Goal: Information Seeking & Learning: Learn about a topic

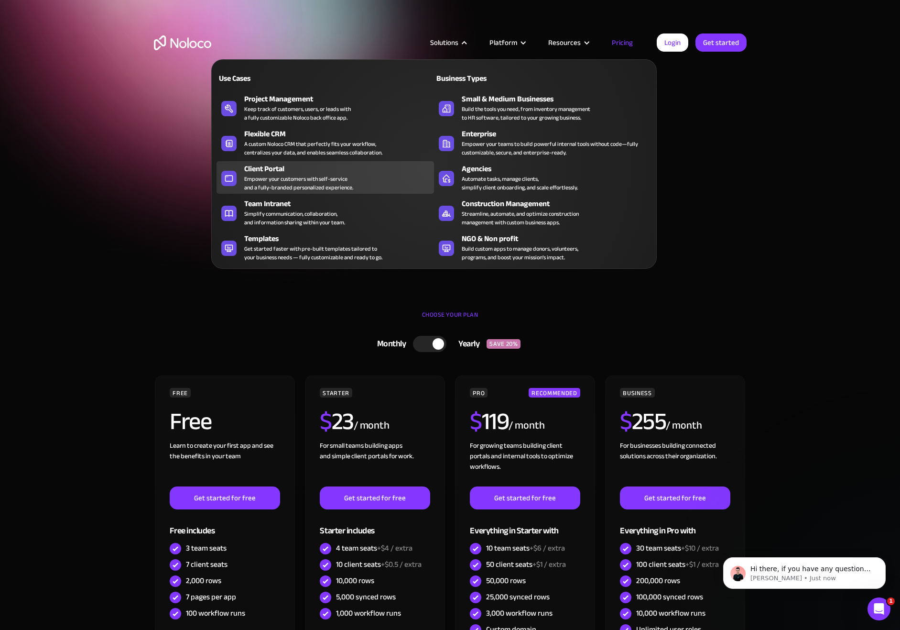
click at [362, 175] on div "Client Portal Empower your customers with self-service and a fully-branded pers…" at bounding box center [336, 177] width 185 height 29
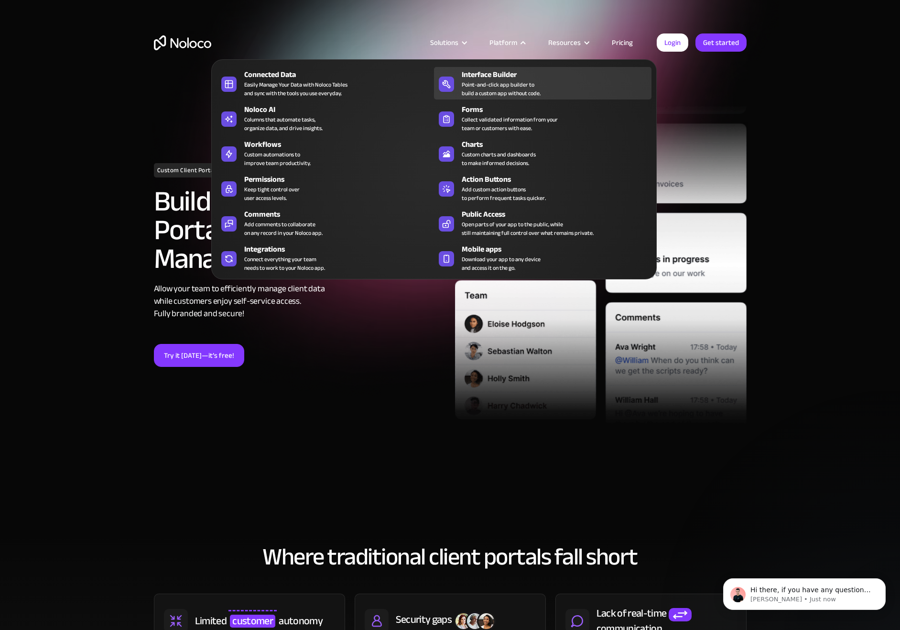
click at [515, 82] on div "Point-and-click app builder to build a custom app without code." at bounding box center [501, 88] width 79 height 17
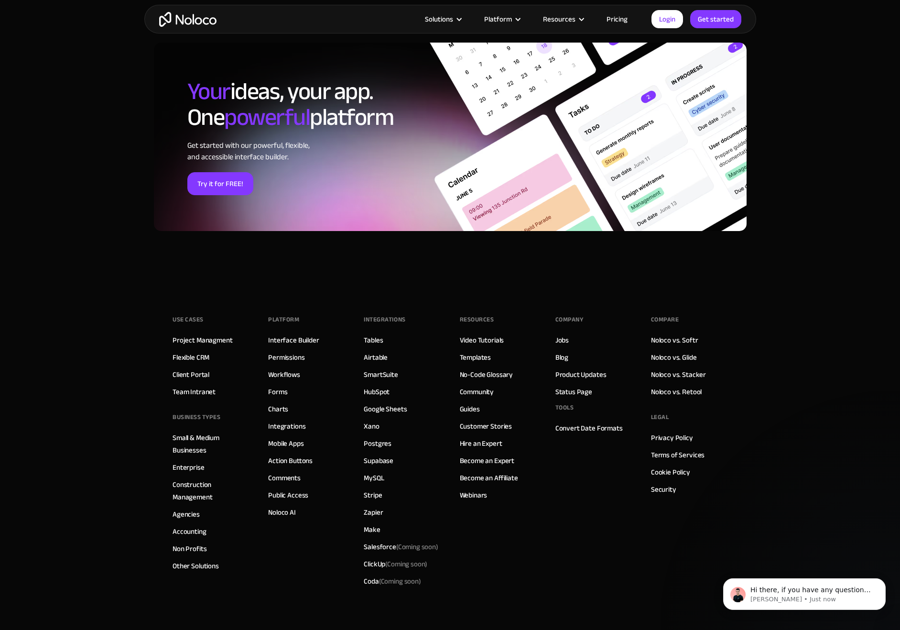
scroll to position [3144, 0]
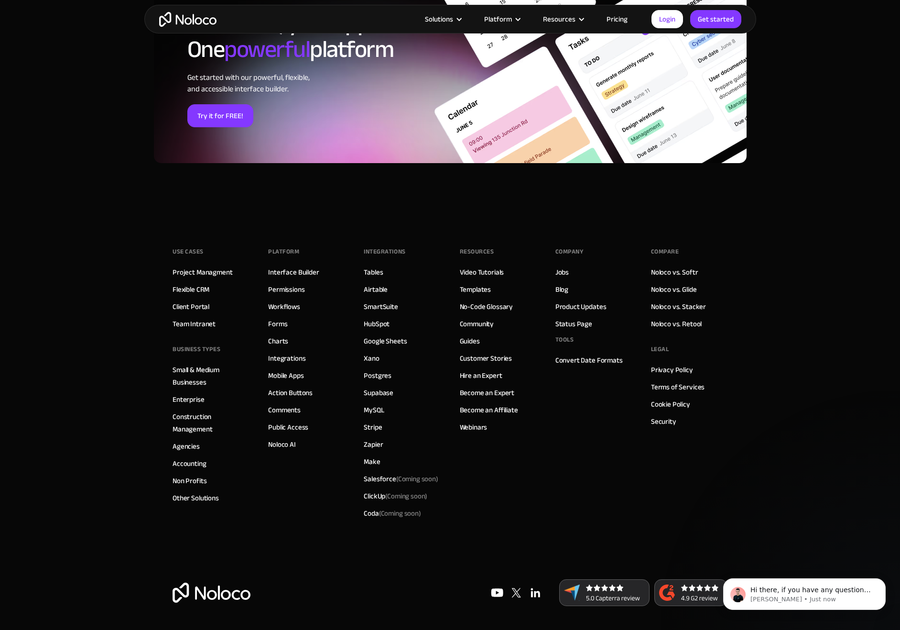
click at [618, 18] on link "Pricing" at bounding box center [617, 19] width 45 height 12
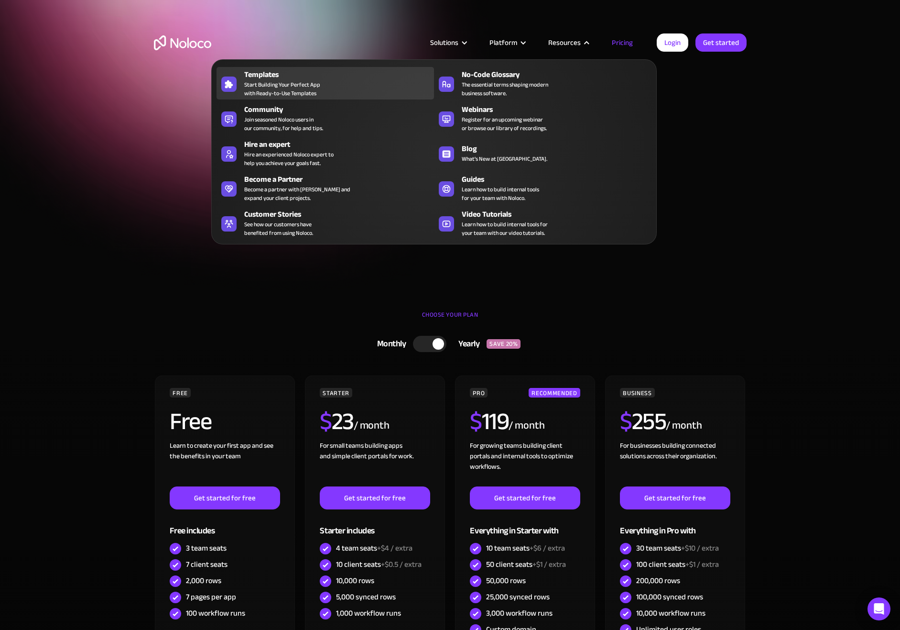
click at [298, 86] on span "Start Building Your Perfect App with Ready-to-Use Templates" at bounding box center [282, 88] width 76 height 17
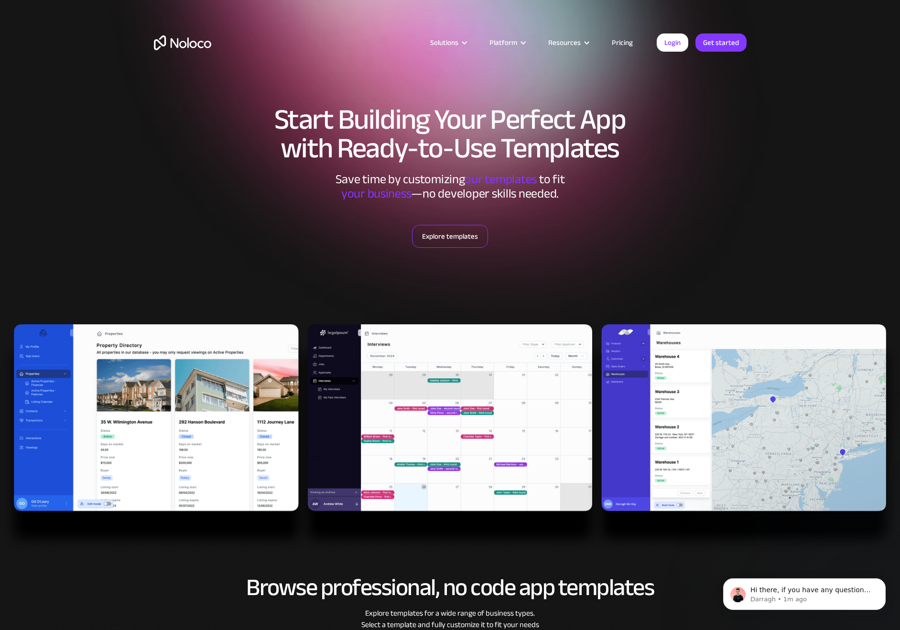
click at [466, 238] on link "Explore templates" at bounding box center [450, 236] width 76 height 23
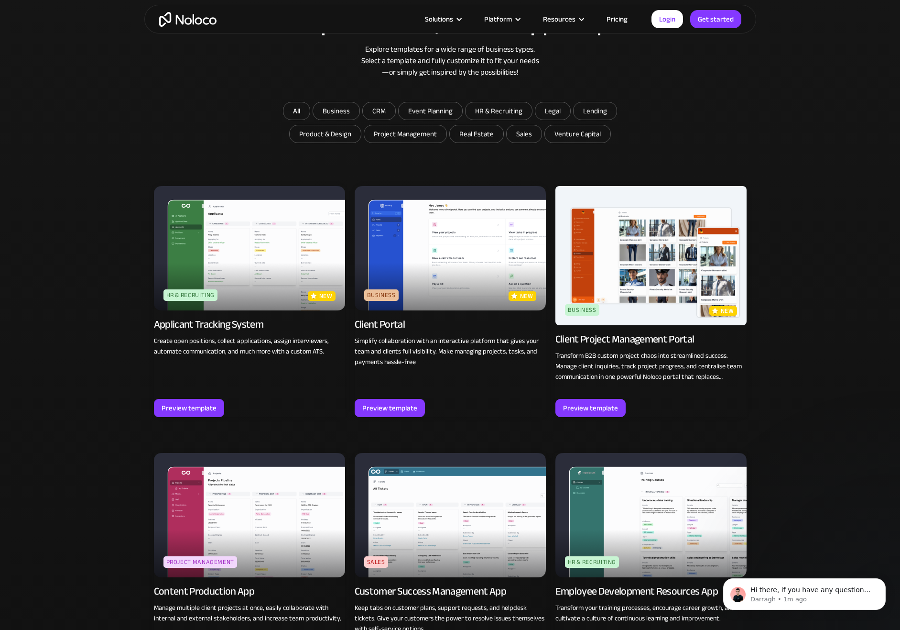
scroll to position [565, 0]
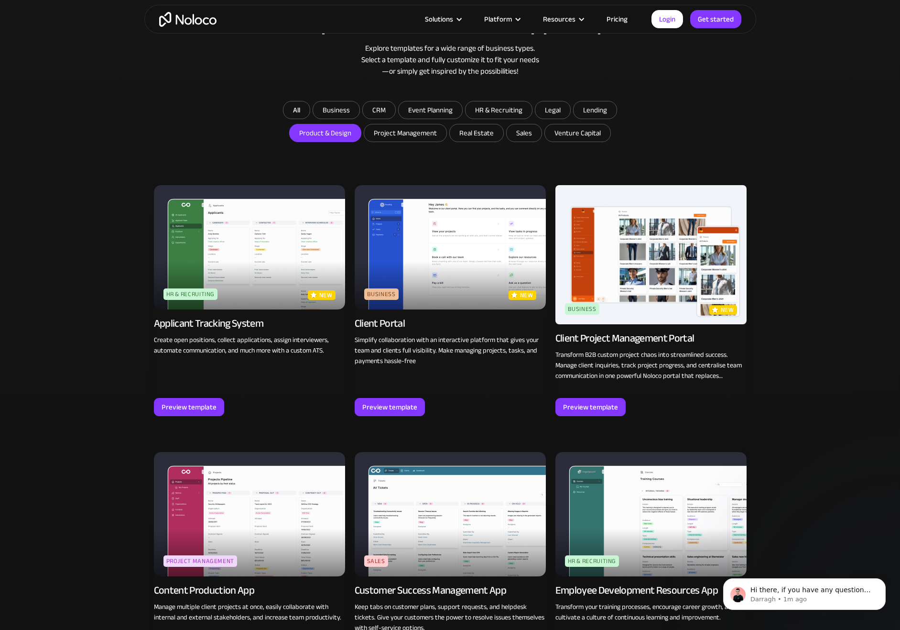
click at [345, 119] on input "Product & Design" at bounding box center [336, 109] width 46 height 17
checkbox input "true"
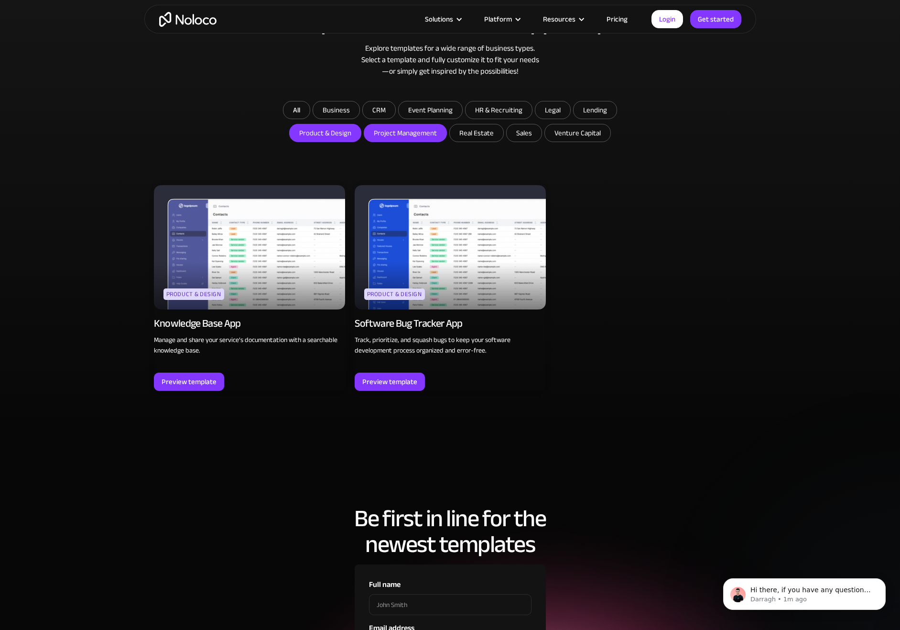
click at [359, 119] on input "Project Management" at bounding box center [336, 109] width 46 height 17
checkbox input "true"
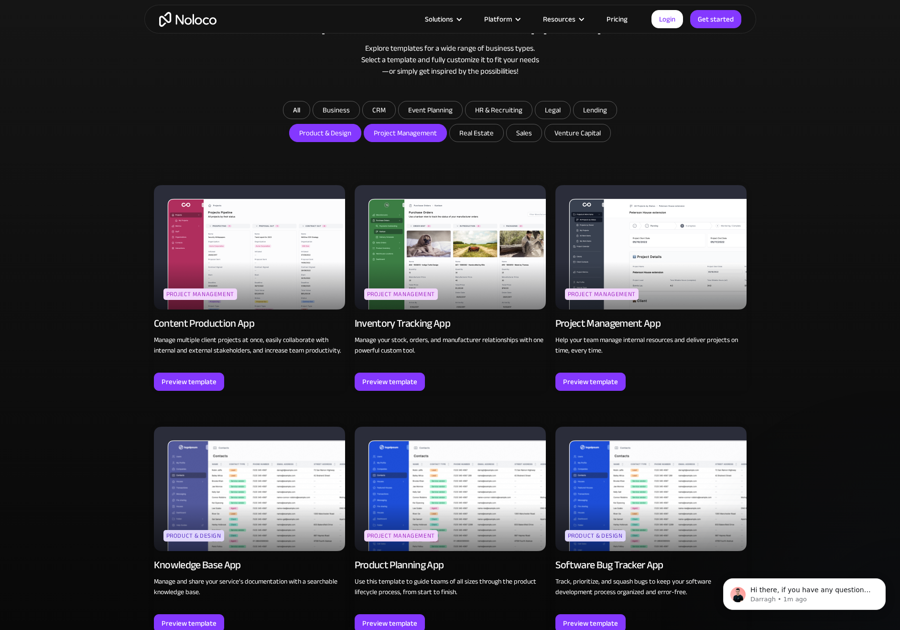
scroll to position [583, 0]
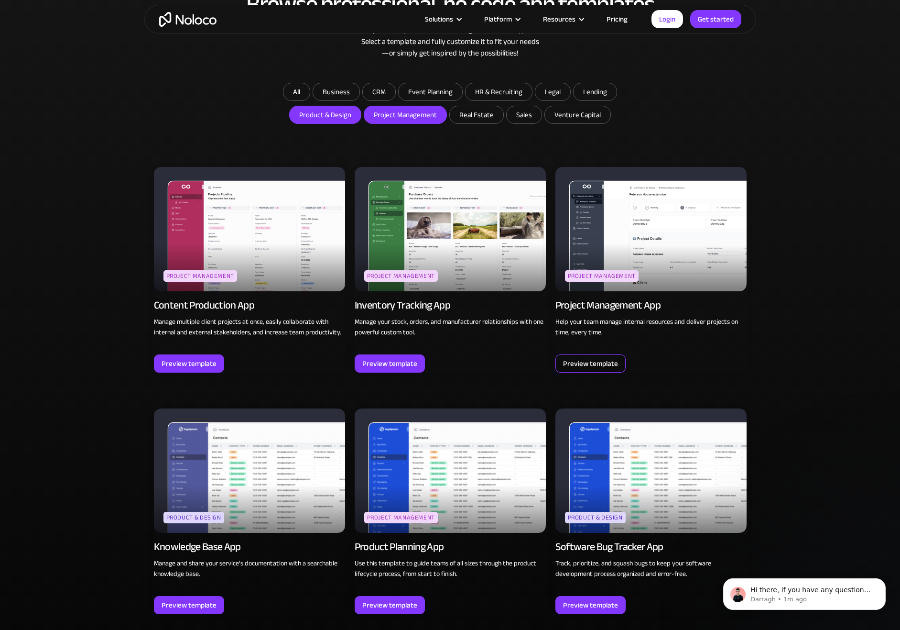
click at [582, 362] on div "Preview template" at bounding box center [590, 363] width 55 height 12
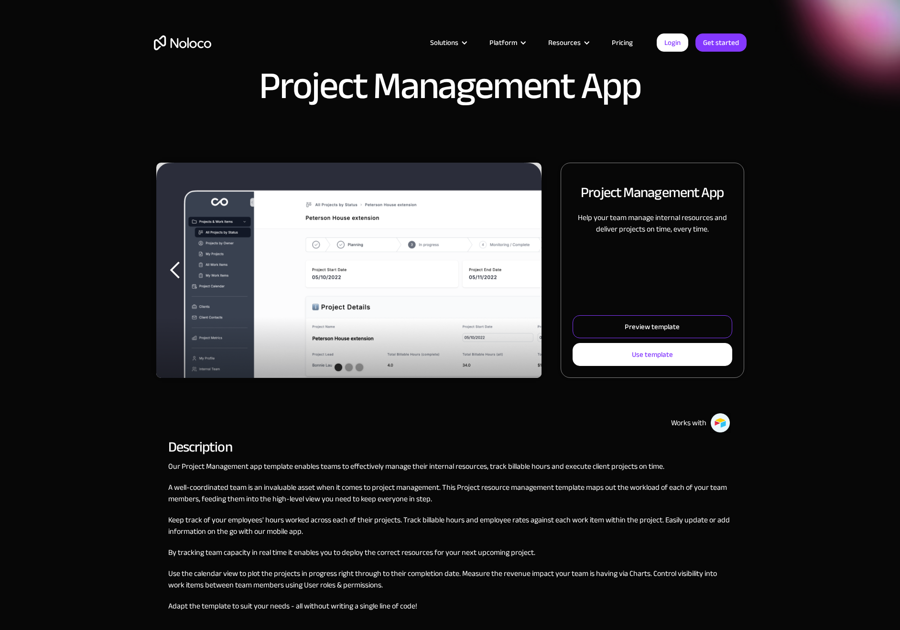
click at [638, 324] on div "Preview template" at bounding box center [652, 326] width 55 height 12
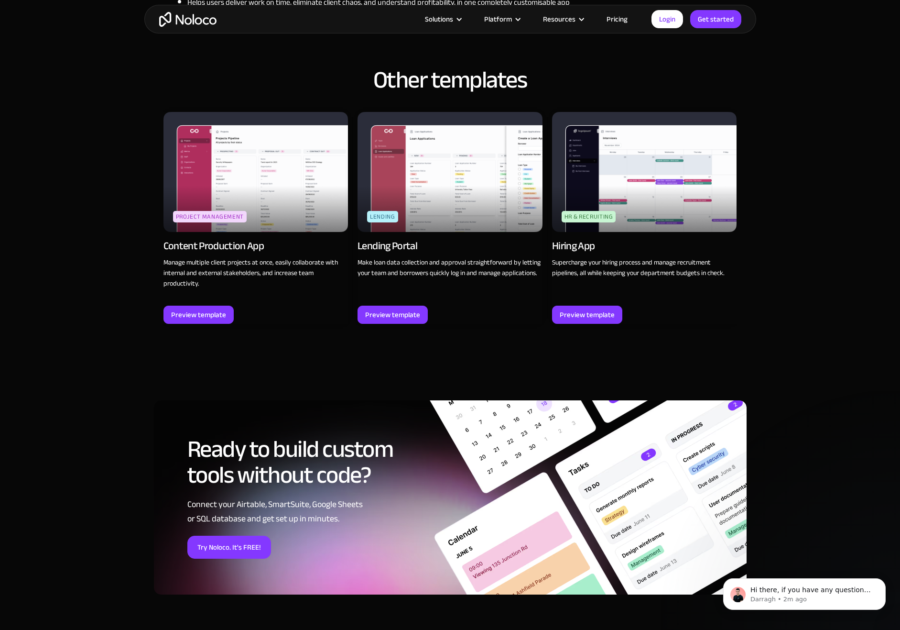
scroll to position [1070, 0]
